Goal: Check status: Check status

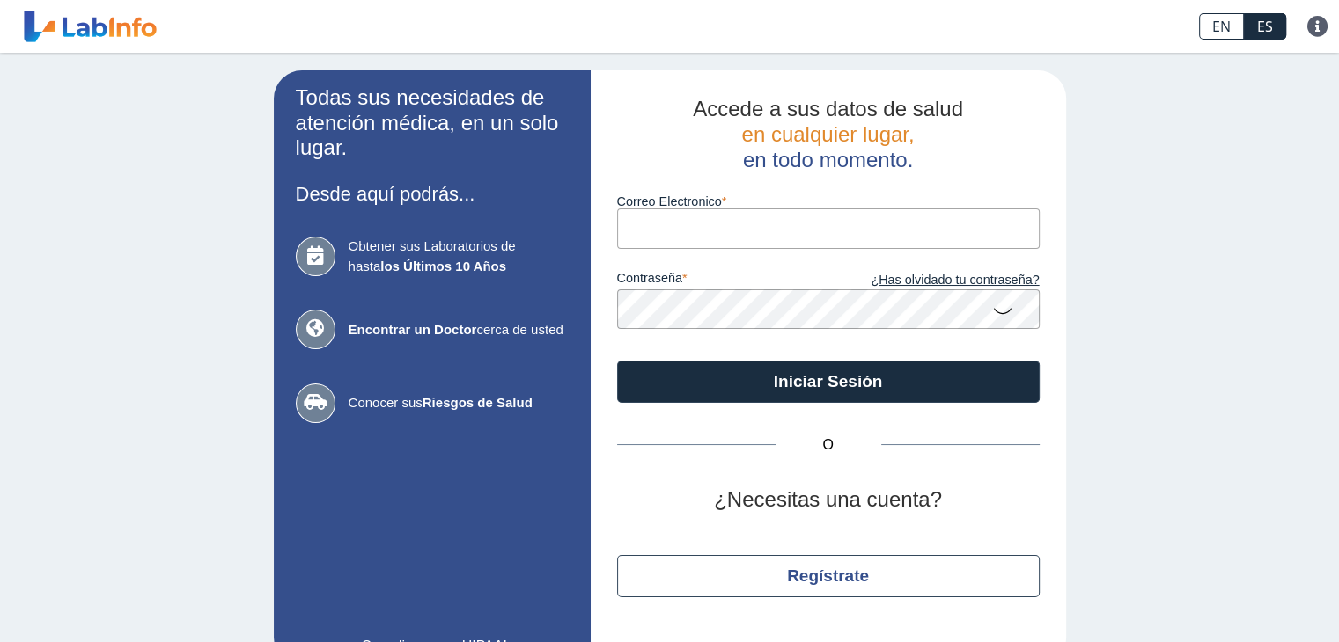
drag, startPoint x: 0, startPoint y: 0, endPoint x: 692, endPoint y: 233, distance: 730.0
click at [692, 233] on input "Correo Electronico" at bounding box center [828, 229] width 422 height 40
type input "[EMAIL_ADDRESS][DOMAIN_NAME]"
click at [617, 361] on button "Iniciar Sesión" at bounding box center [828, 382] width 422 height 42
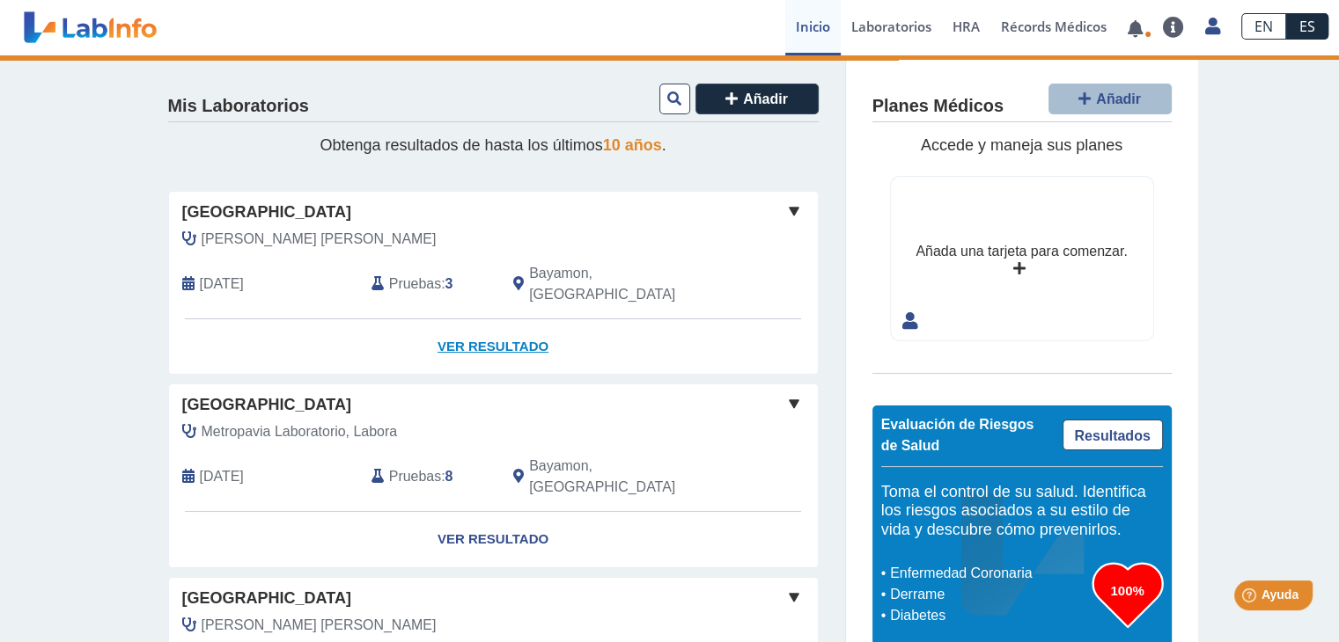
click at [496, 326] on link "Ver Resultado" at bounding box center [493, 346] width 649 height 55
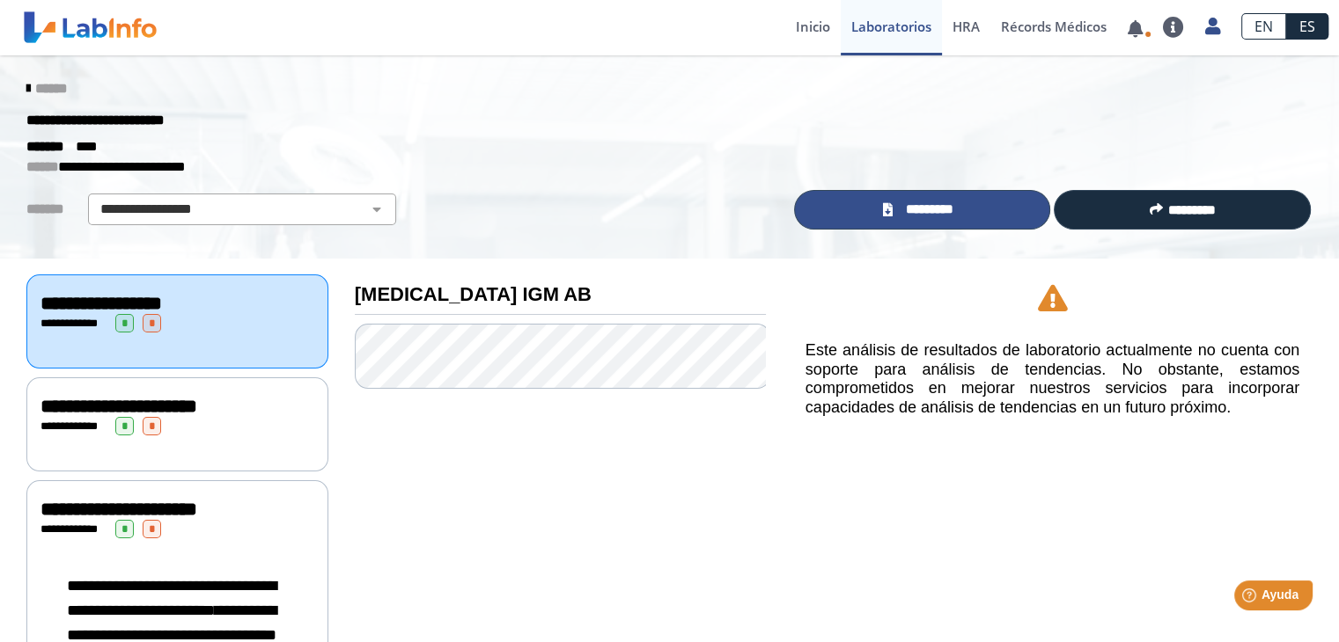
click at [905, 211] on span "*********" at bounding box center [929, 210] width 64 height 20
